Goal: Task Accomplishment & Management: Use online tool/utility

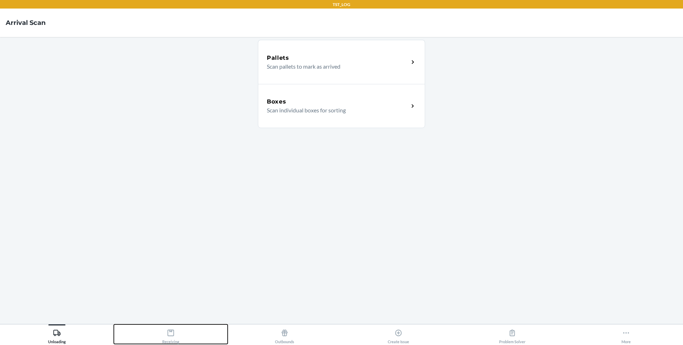
click at [168, 332] on icon at bounding box center [171, 333] width 8 height 8
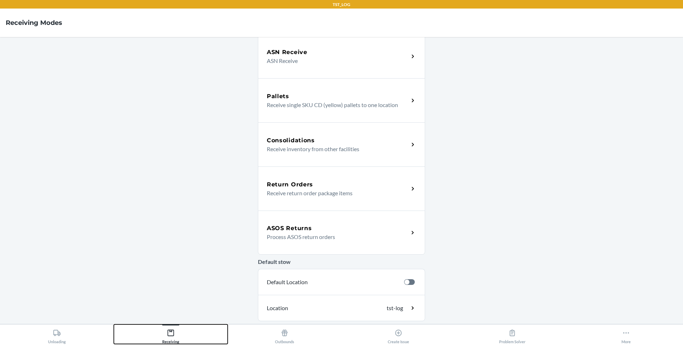
scroll to position [97, 0]
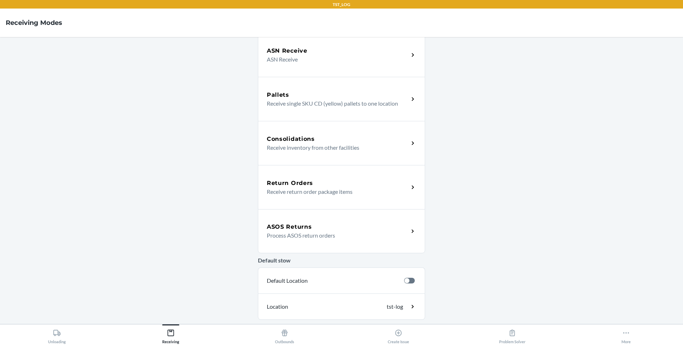
click at [310, 219] on div "ASOS Returns Process ASOS return orders" at bounding box center [341, 231] width 167 height 44
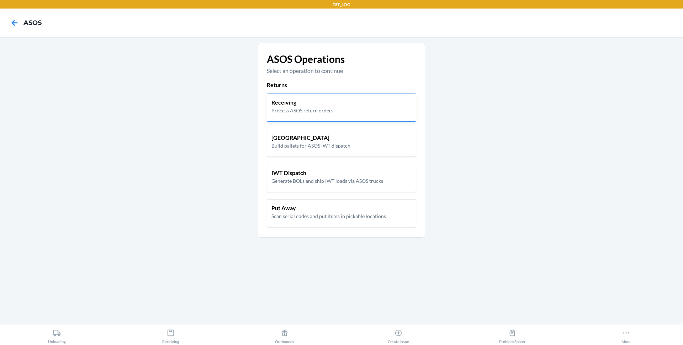
click at [296, 98] on p "Receiving" at bounding box center [302, 102] width 62 height 9
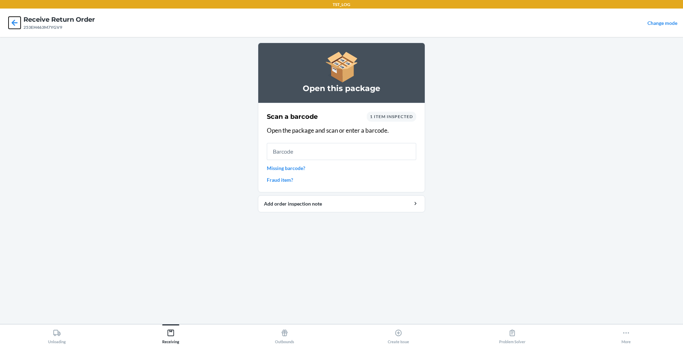
click at [16, 18] on icon at bounding box center [15, 23] width 12 height 12
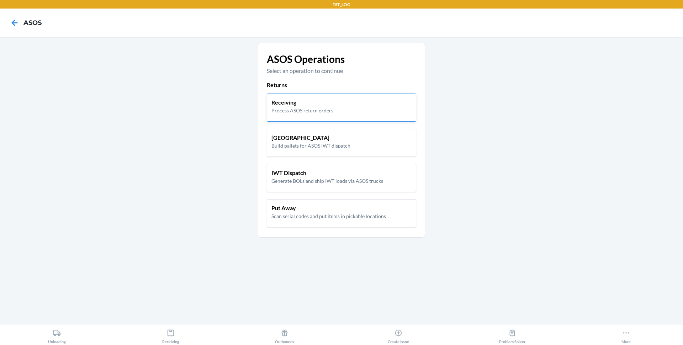
click at [313, 109] on p "Process ASOS return orders" at bounding box center [302, 110] width 62 height 7
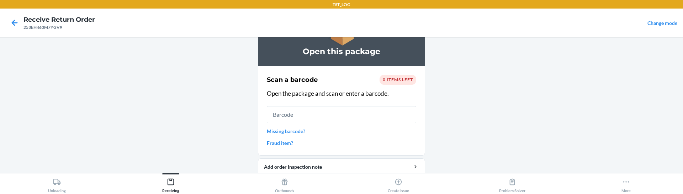
scroll to position [41, 0]
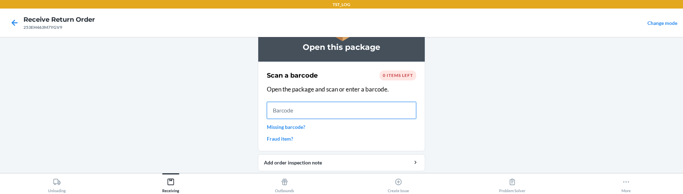
click at [285, 113] on input "text" at bounding box center [341, 110] width 149 height 17
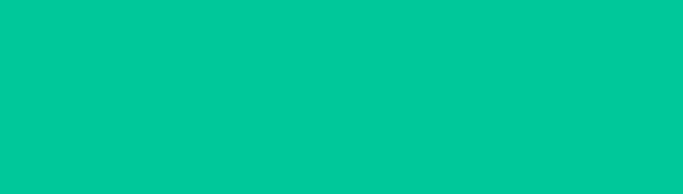
scroll to position [0, 0]
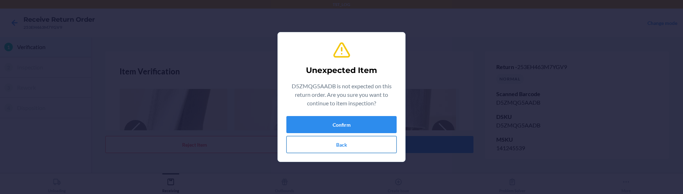
click at [336, 147] on button "Back" at bounding box center [341, 144] width 110 height 17
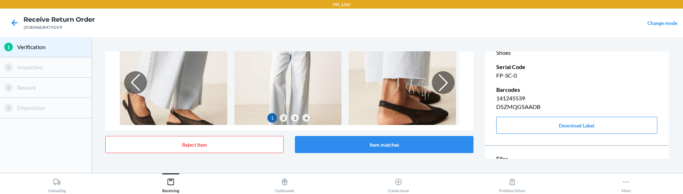
scroll to position [162, 0]
drag, startPoint x: 518, startPoint y: 76, endPoint x: 498, endPoint y: 76, distance: 19.9
click at [498, 76] on p "FP-SC-0" at bounding box center [576, 76] width 161 height 9
click at [496, 76] on p "FP-SC-0" at bounding box center [576, 76] width 161 height 9
click at [18, 26] on icon at bounding box center [15, 23] width 12 height 12
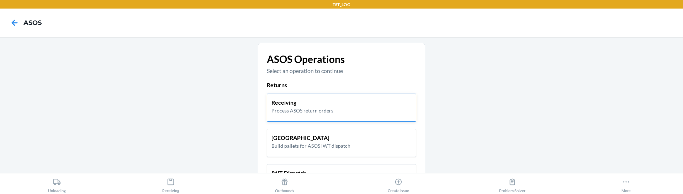
click at [379, 105] on div "Receiving Process ASOS return orders" at bounding box center [341, 106] width 140 height 16
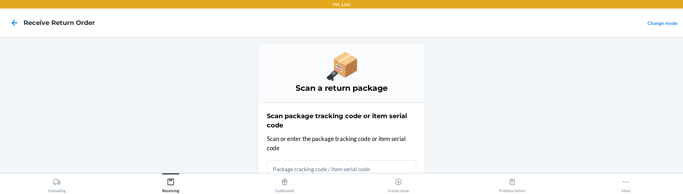
scroll to position [4, 0]
